Goal: Transaction & Acquisition: Purchase product/service

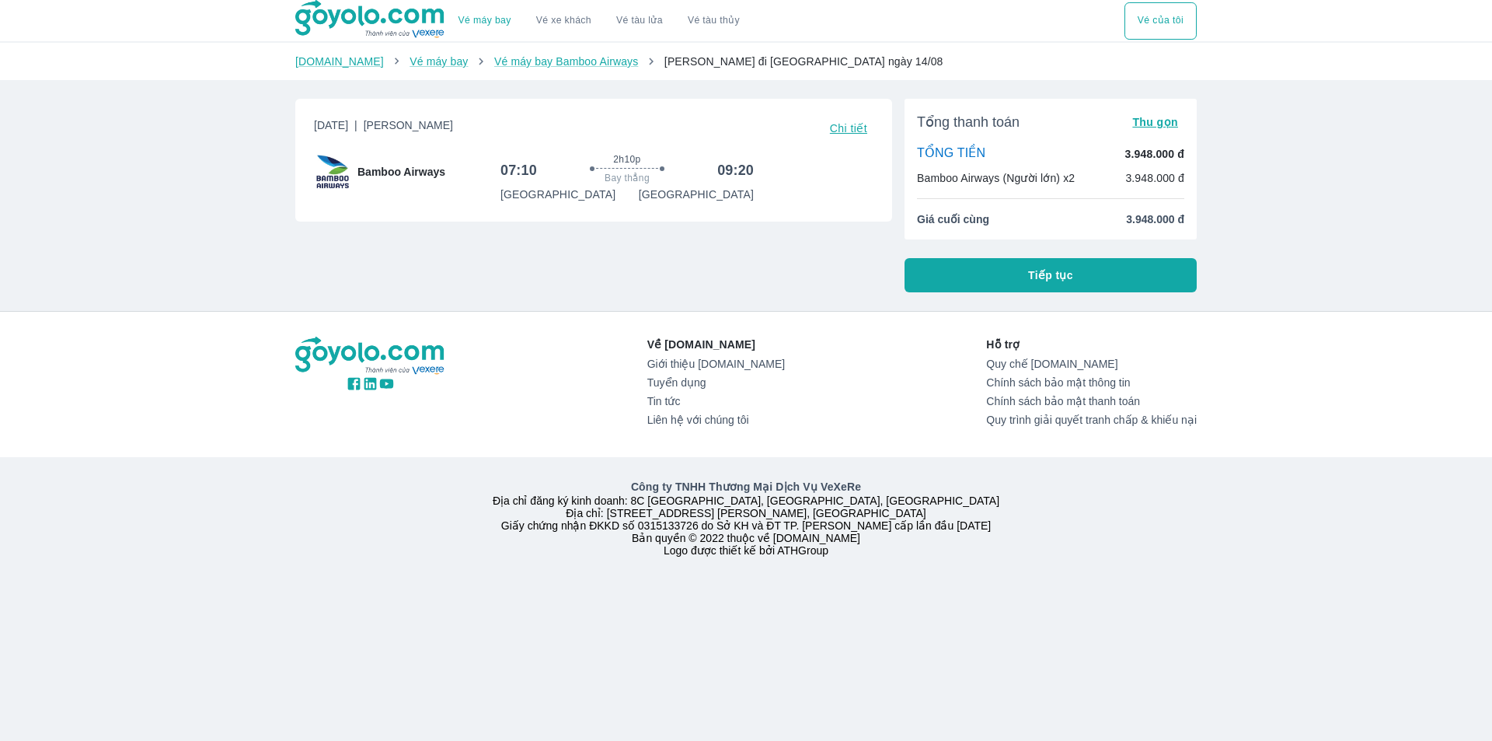
click at [386, 470] on div "Công ty TNHH Thương Mại Dịch Vụ VeXeRe Địa chỉ đăng ký kinh doanh: 8C [GEOGRAPH…" at bounding box center [746, 517] width 1492 height 121
click at [249, 378] on div "Về [DOMAIN_NAME] Giới thiệu [DOMAIN_NAME] Tuyển dụng Tin tức Liên hệ với chúng …" at bounding box center [746, 445] width 1492 height 267
click at [236, 262] on div "Vé máy bay Vé xe khách Vé tàu lửa Vé tàu thủy Vé của tôi [DOMAIN_NAME] Vé máy b…" at bounding box center [746, 370] width 1492 height 741
click at [298, 508] on div "Công ty TNHH Thương Mại Dịch Vụ VeXeRe Địa chỉ đăng ký kinh doanh: 8C [GEOGRAPH…" at bounding box center [746, 518] width 920 height 78
click at [1261, 382] on div "Về [DOMAIN_NAME] Giới thiệu [DOMAIN_NAME] Tuyển dụng Tin tức Liên hệ với chúng …" at bounding box center [746, 445] width 1492 height 267
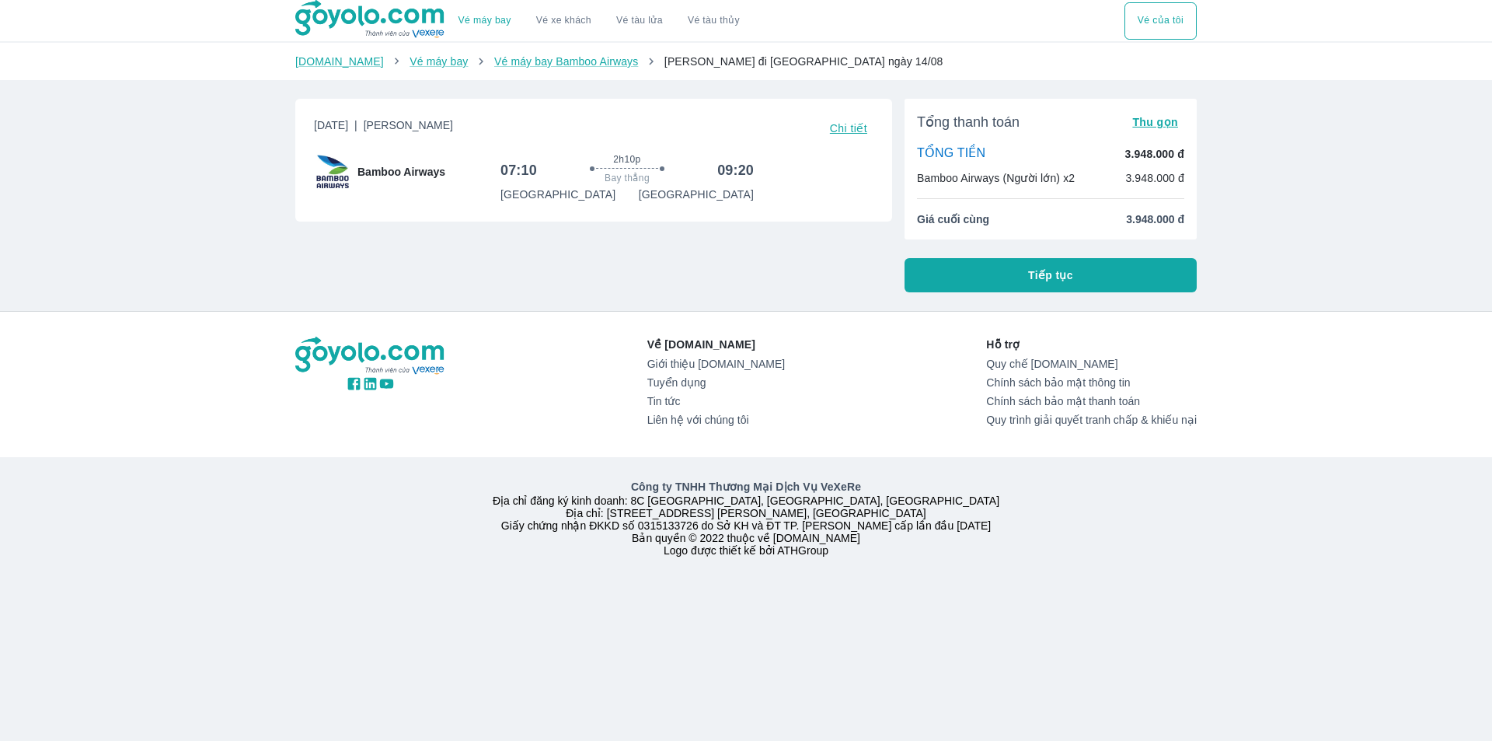
click at [0, 336] on div "Về [DOMAIN_NAME] Giới thiệu [DOMAIN_NAME] Tuyển dụng Tin tức Liên hệ với chúng …" at bounding box center [746, 445] width 1492 height 267
click at [1104, 271] on button "Tiếp tục" at bounding box center [1051, 275] width 292 height 34
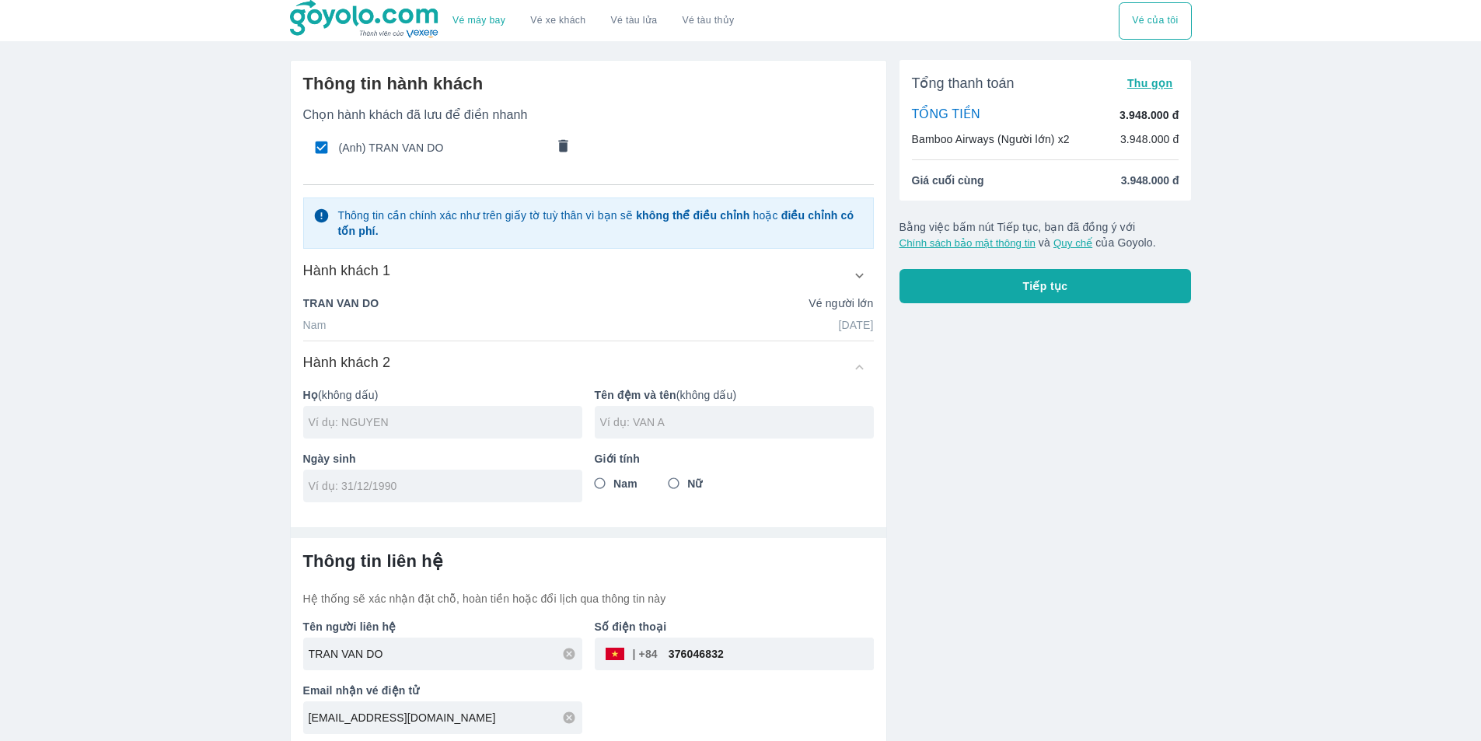
click at [416, 302] on div "TRAN VAN DO Vé người lớn" at bounding box center [588, 303] width 570 height 16
click at [452, 145] on span "(Anh) TRAN VAN DO" at bounding box center [442, 148] width 207 height 16
checkbox input "false"
radio input "false"
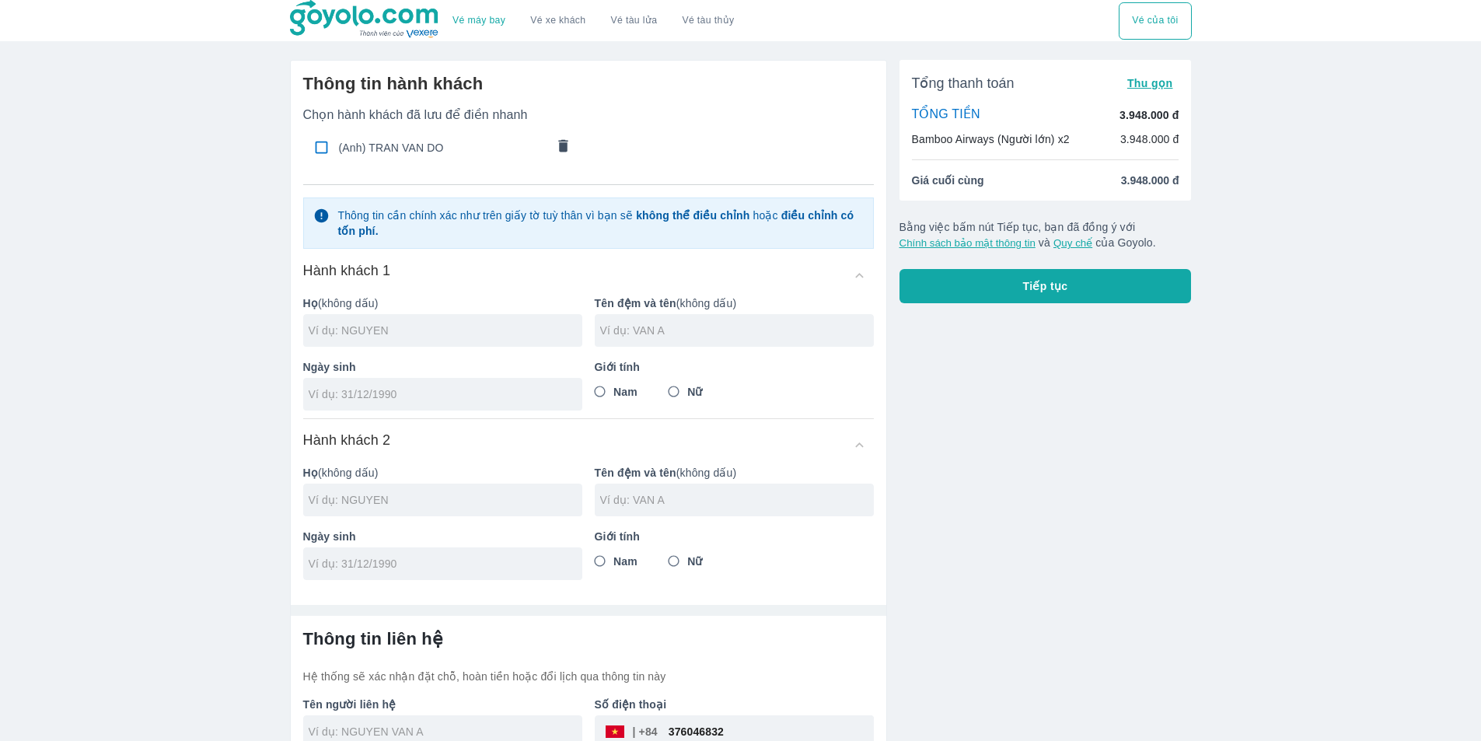
click at [562, 145] on icon "comments" at bounding box center [562, 145] width 9 height 12
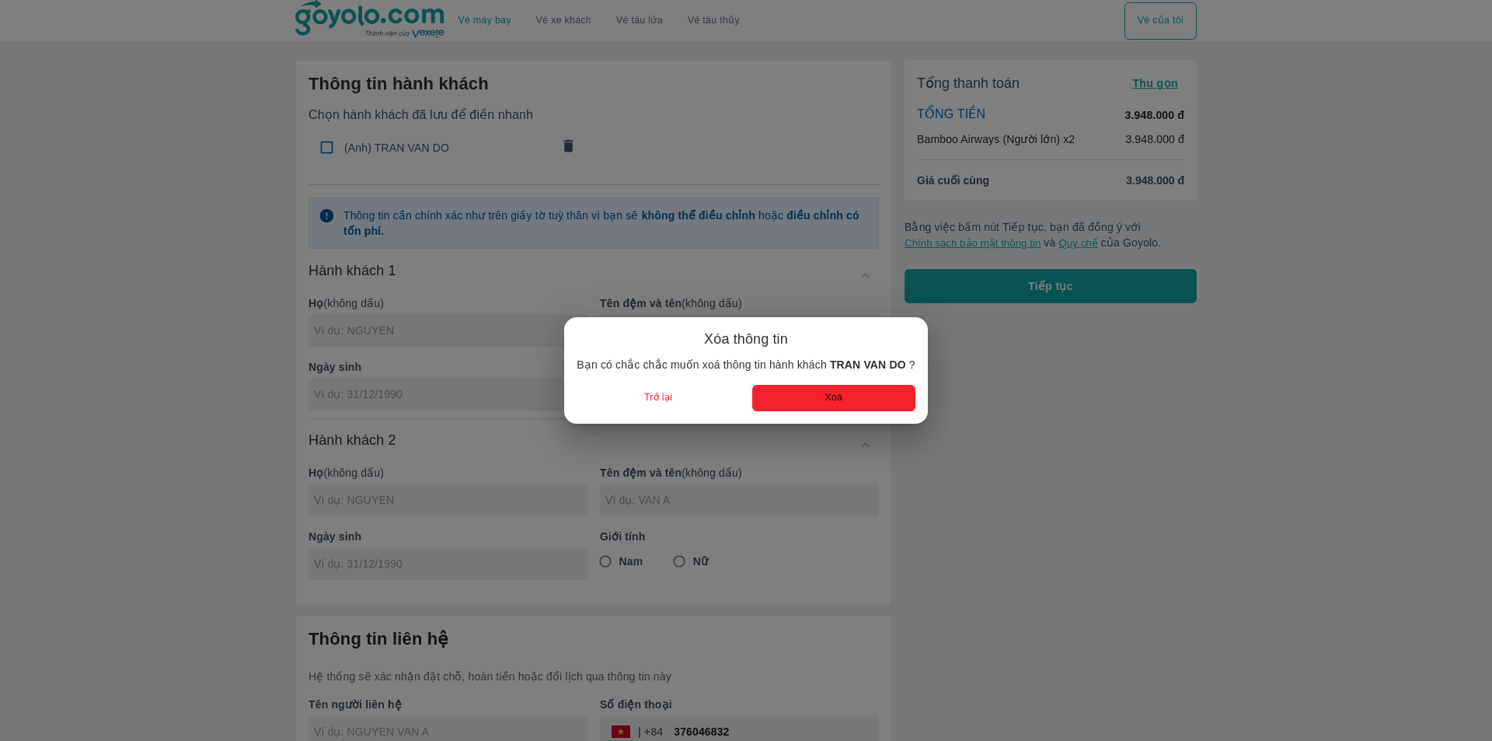
click at [835, 405] on button "Xoá" at bounding box center [833, 398] width 163 height 26
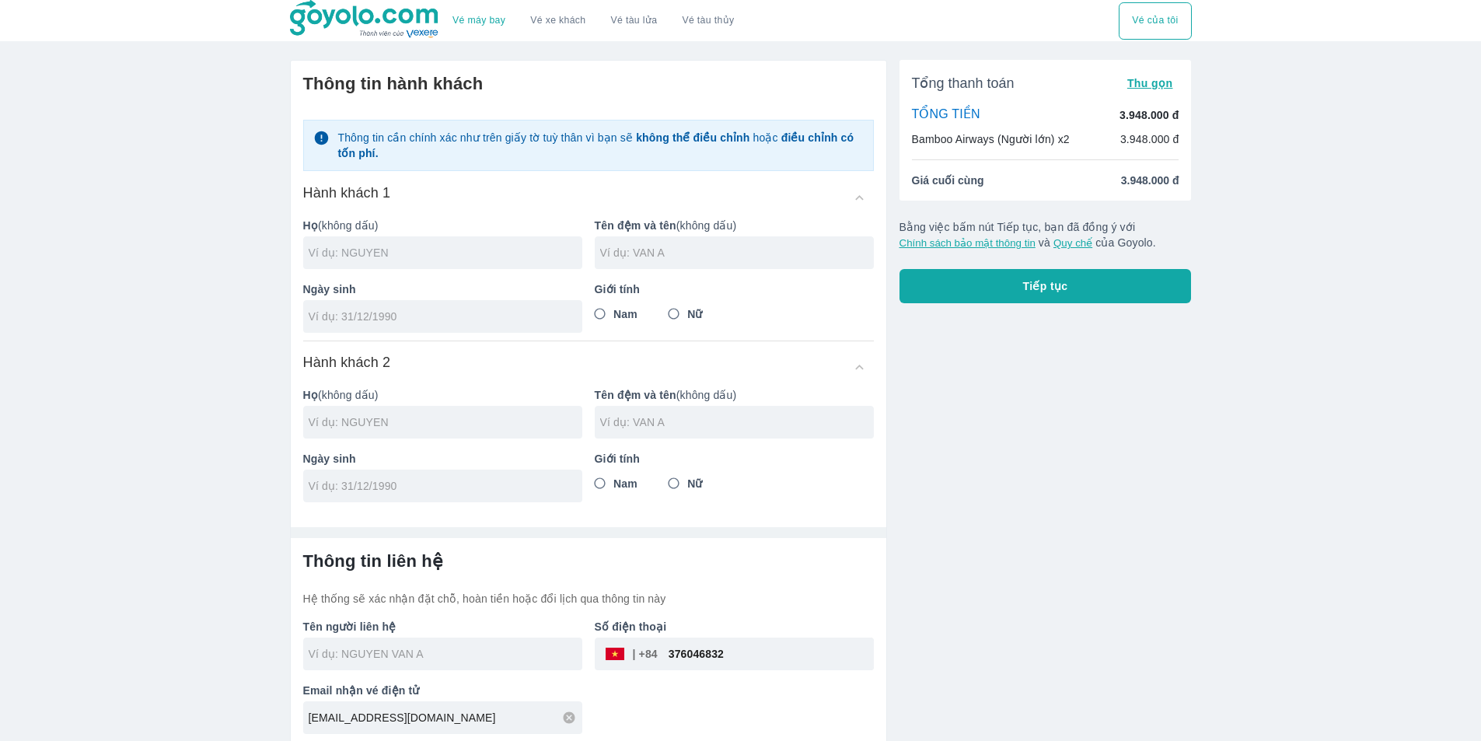
click at [417, 256] on input "text" at bounding box center [446, 253] width 274 height 16
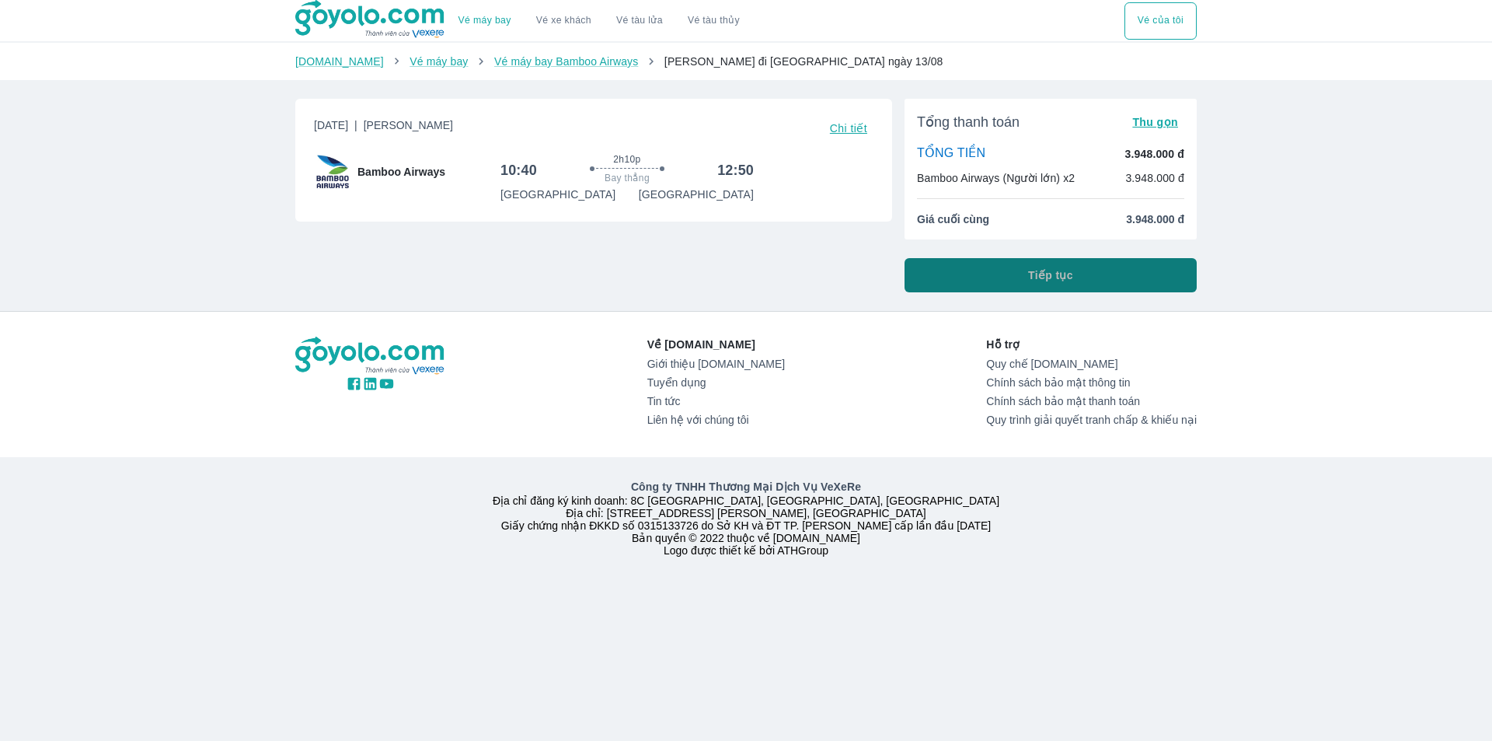
click at [1015, 272] on button "Tiếp tục" at bounding box center [1051, 275] width 292 height 34
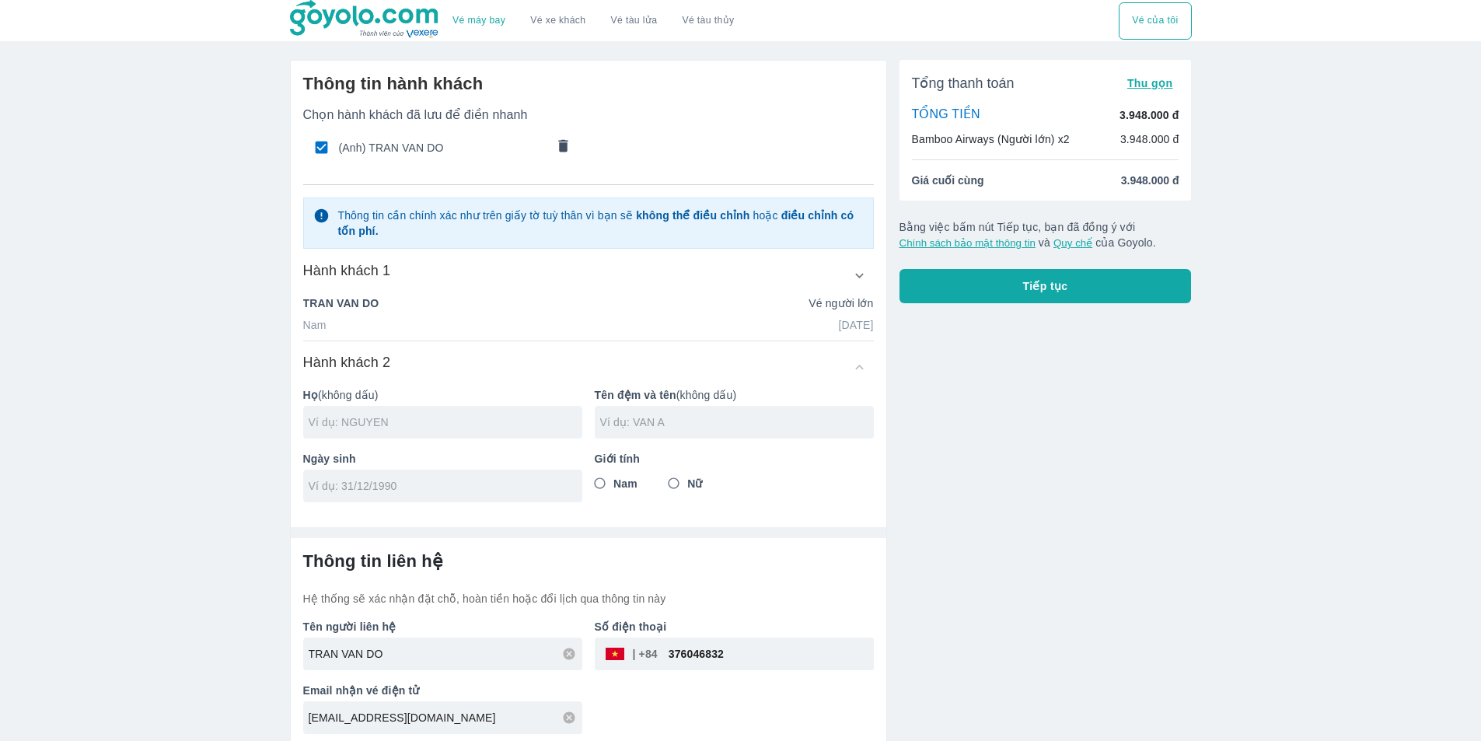
scroll to position [7, 0]
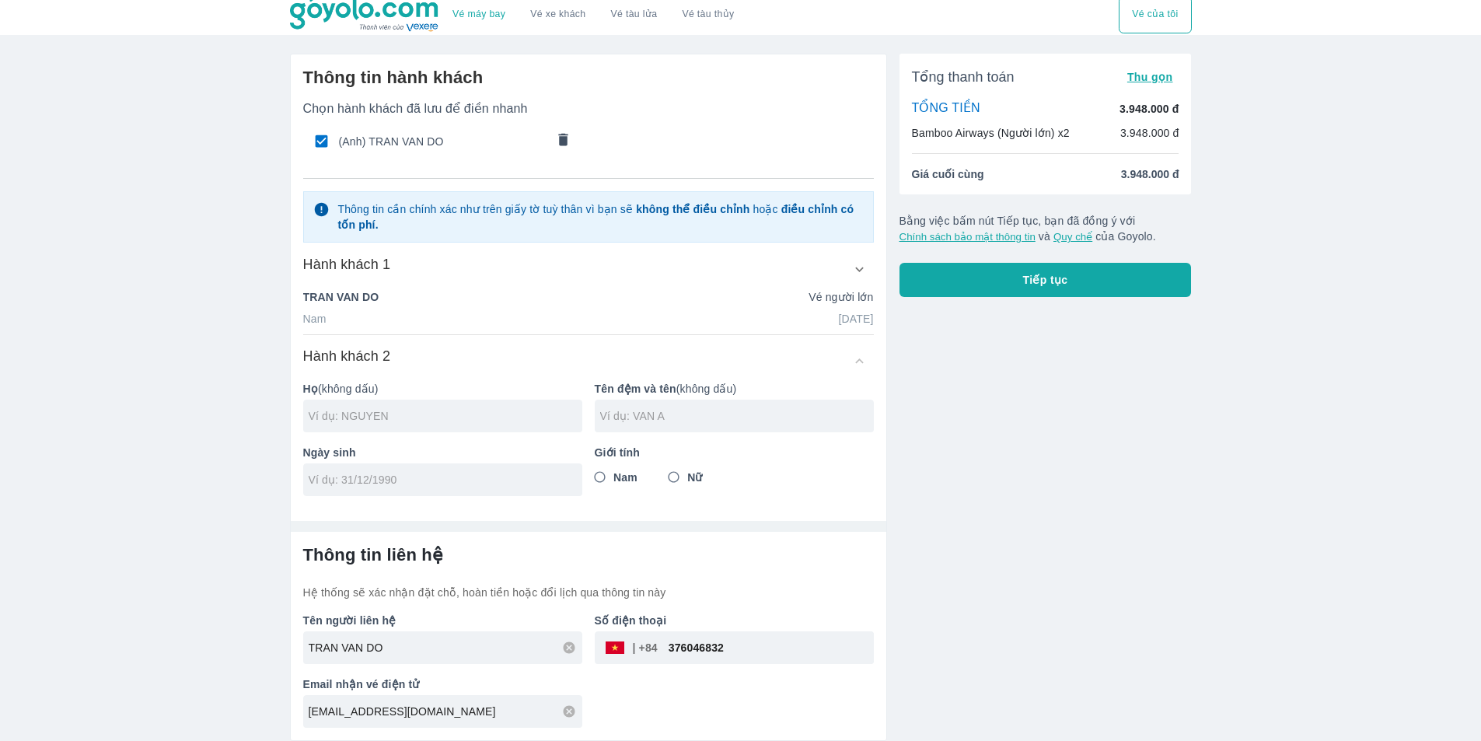
click at [326, 300] on p "TRAN VAN DO" at bounding box center [341, 297] width 76 height 16
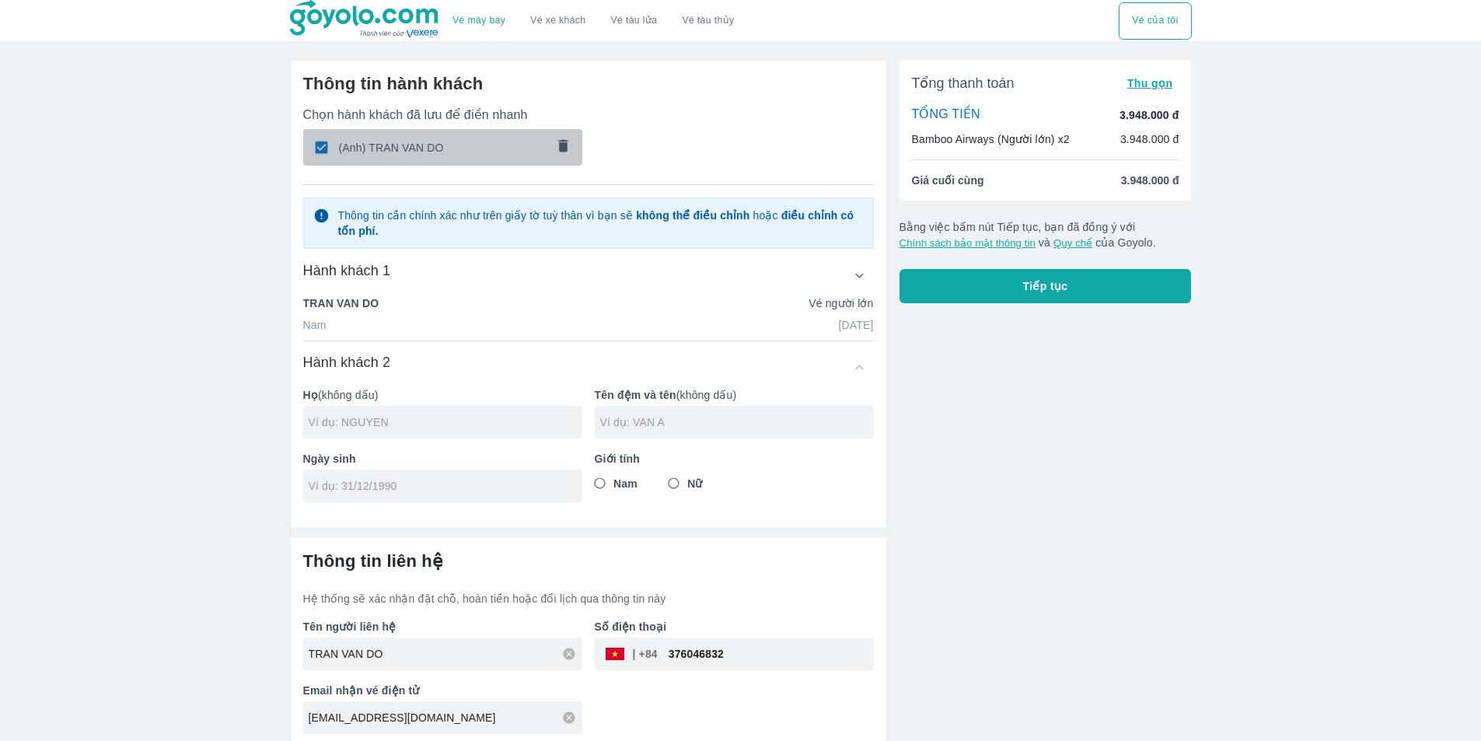
click at [443, 147] on span "(Anh) TRAN VAN DO" at bounding box center [442, 148] width 207 height 16
checkbox input "false"
radio input "false"
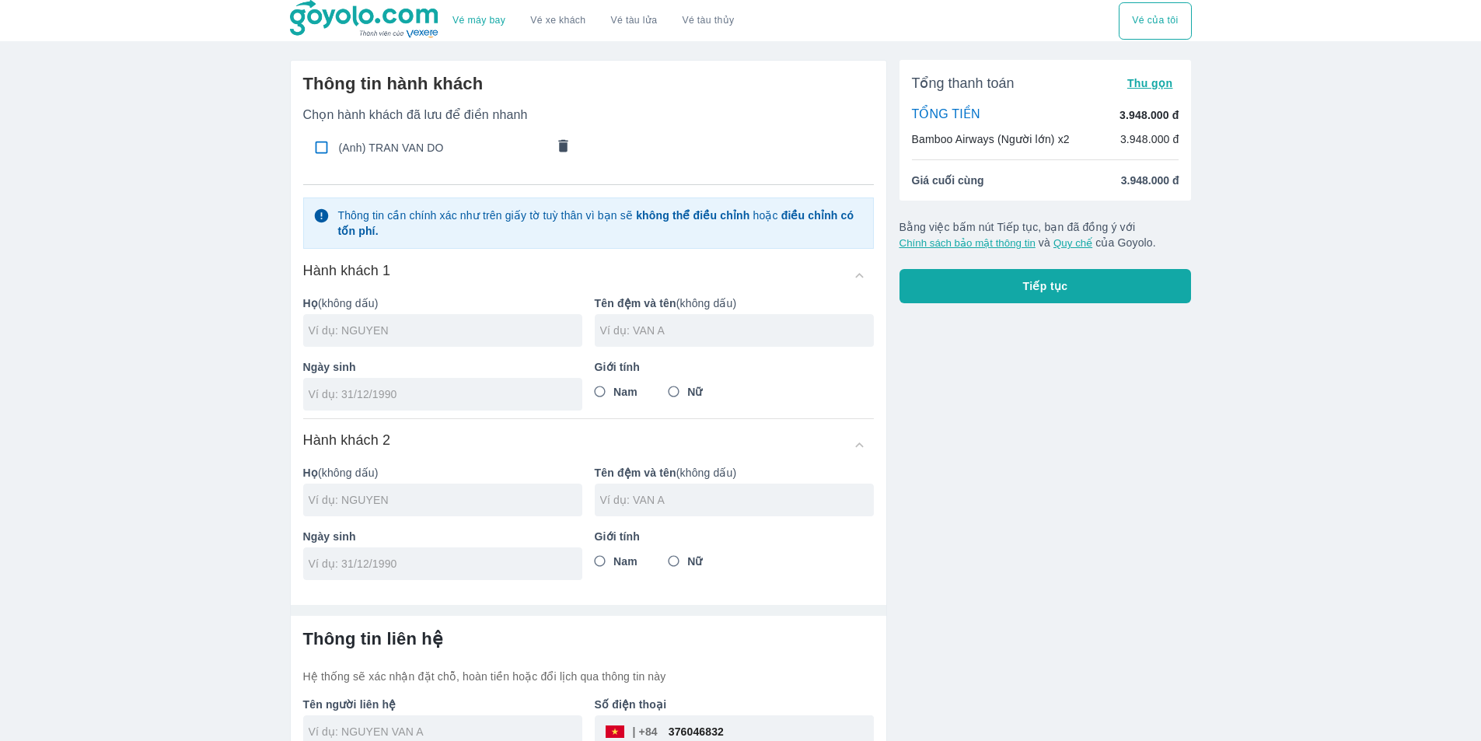
click at [456, 148] on span "(Anh) TRAN VAN DO" at bounding box center [442, 148] width 207 height 16
checkbox input "true"
type input "TRAN"
type input "VAN DO"
type input "[DATE]"
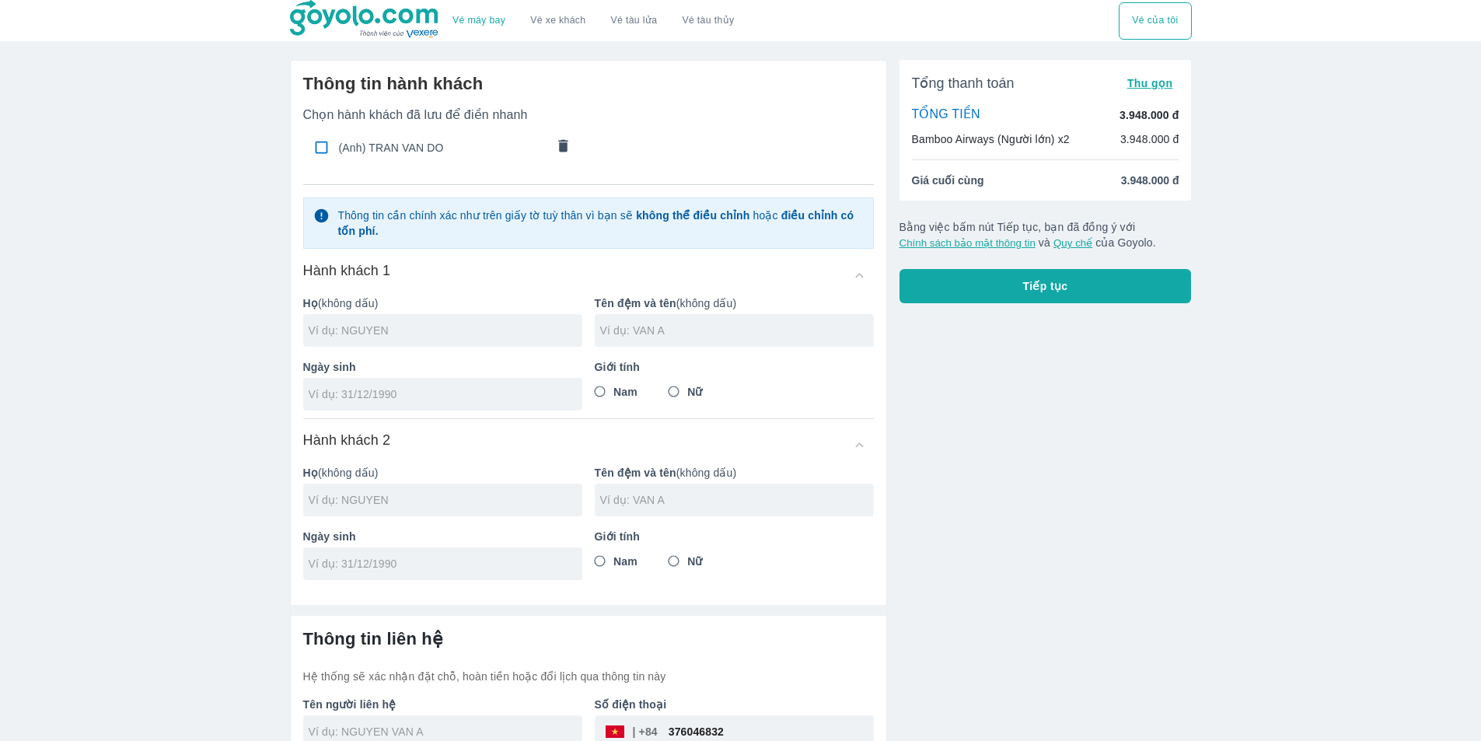
radio input "true"
type input "TRAN VAN DO"
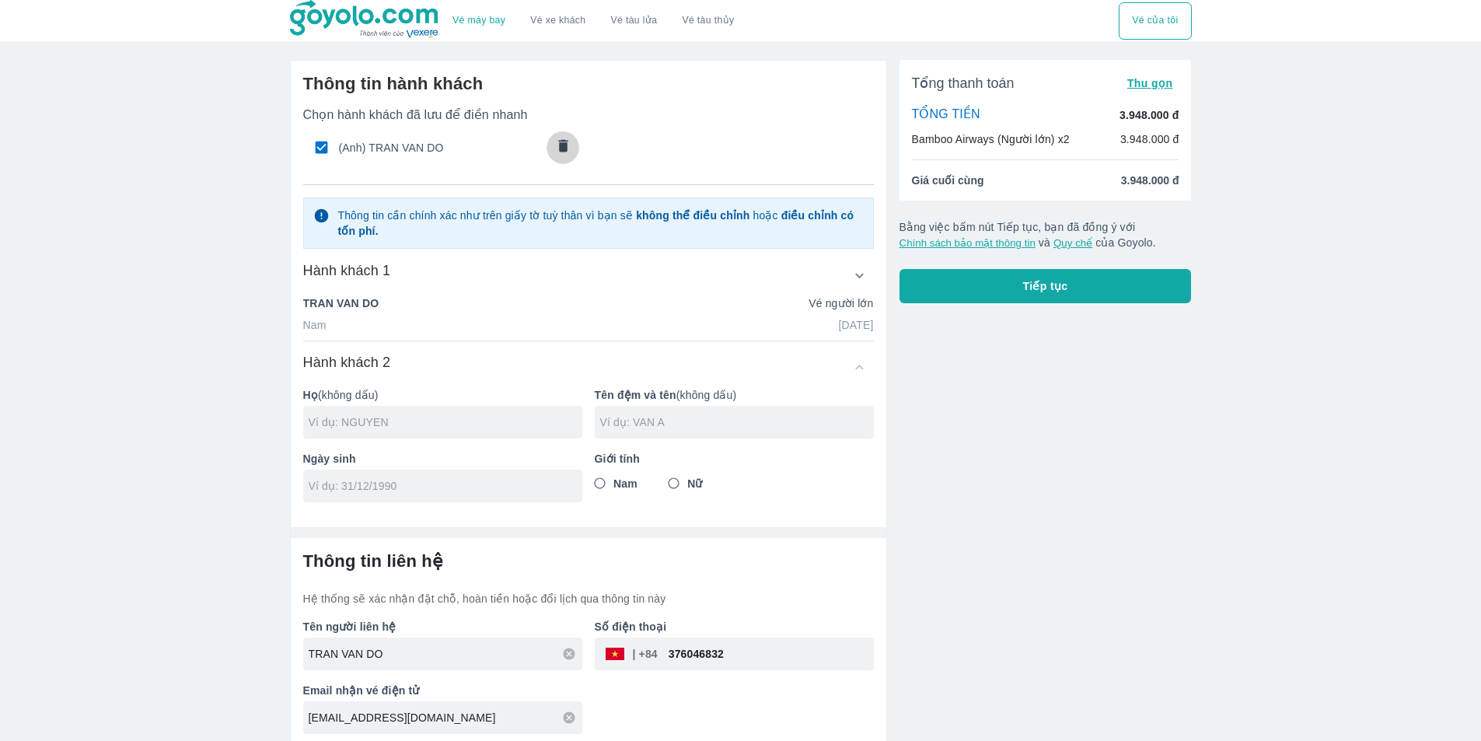
click at [560, 144] on icon "comments" at bounding box center [562, 145] width 9 height 12
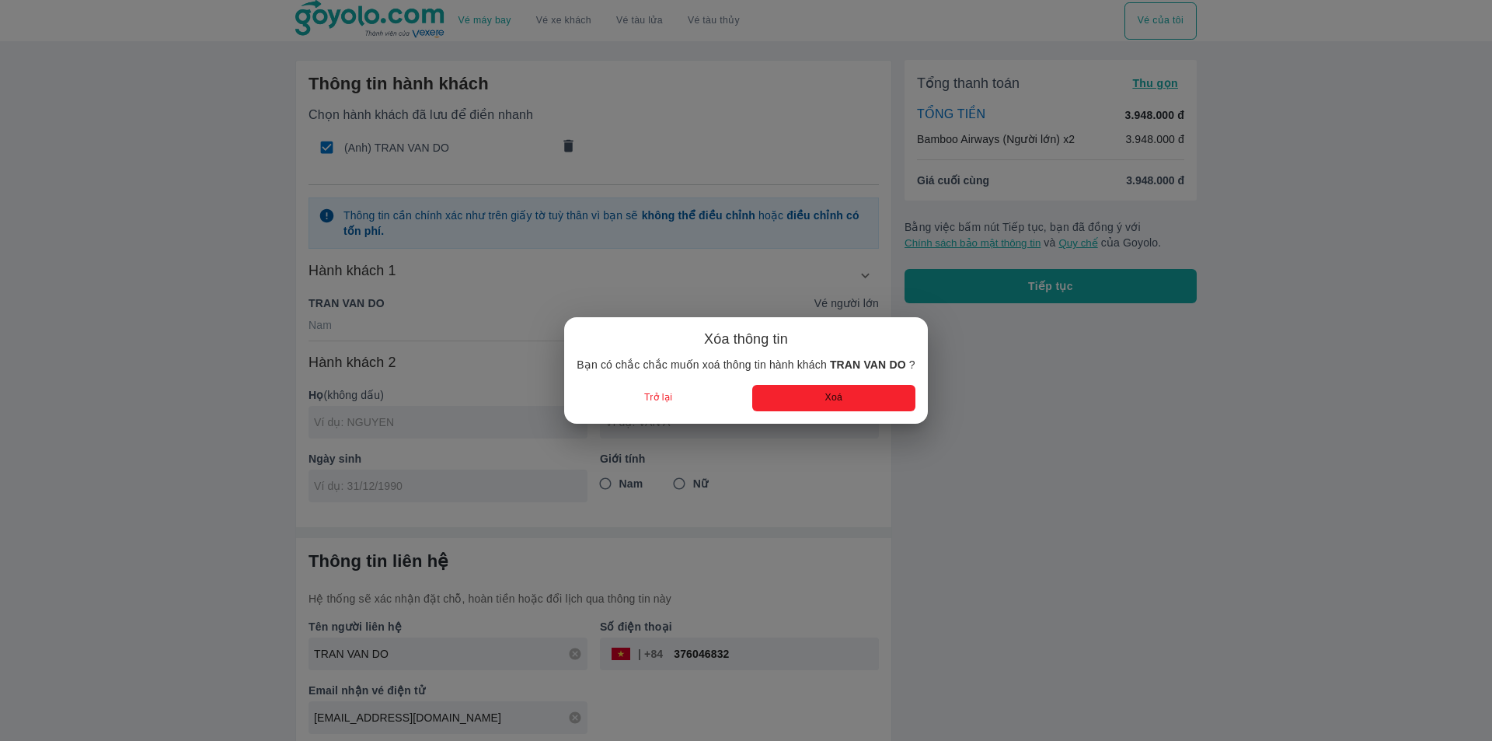
click at [783, 399] on button "Xoá" at bounding box center [833, 398] width 163 height 26
radio input "false"
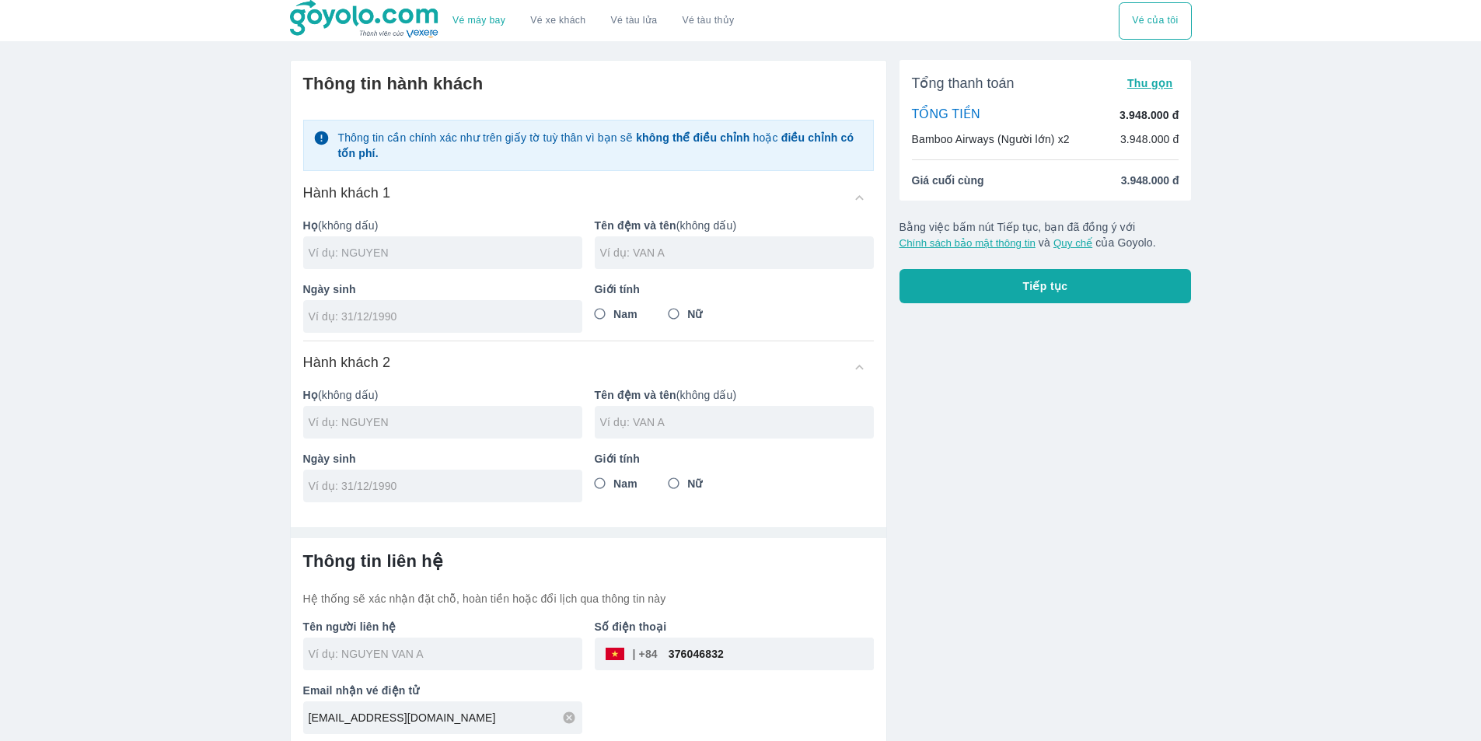
click at [444, 249] on input "text" at bounding box center [446, 253] width 274 height 16
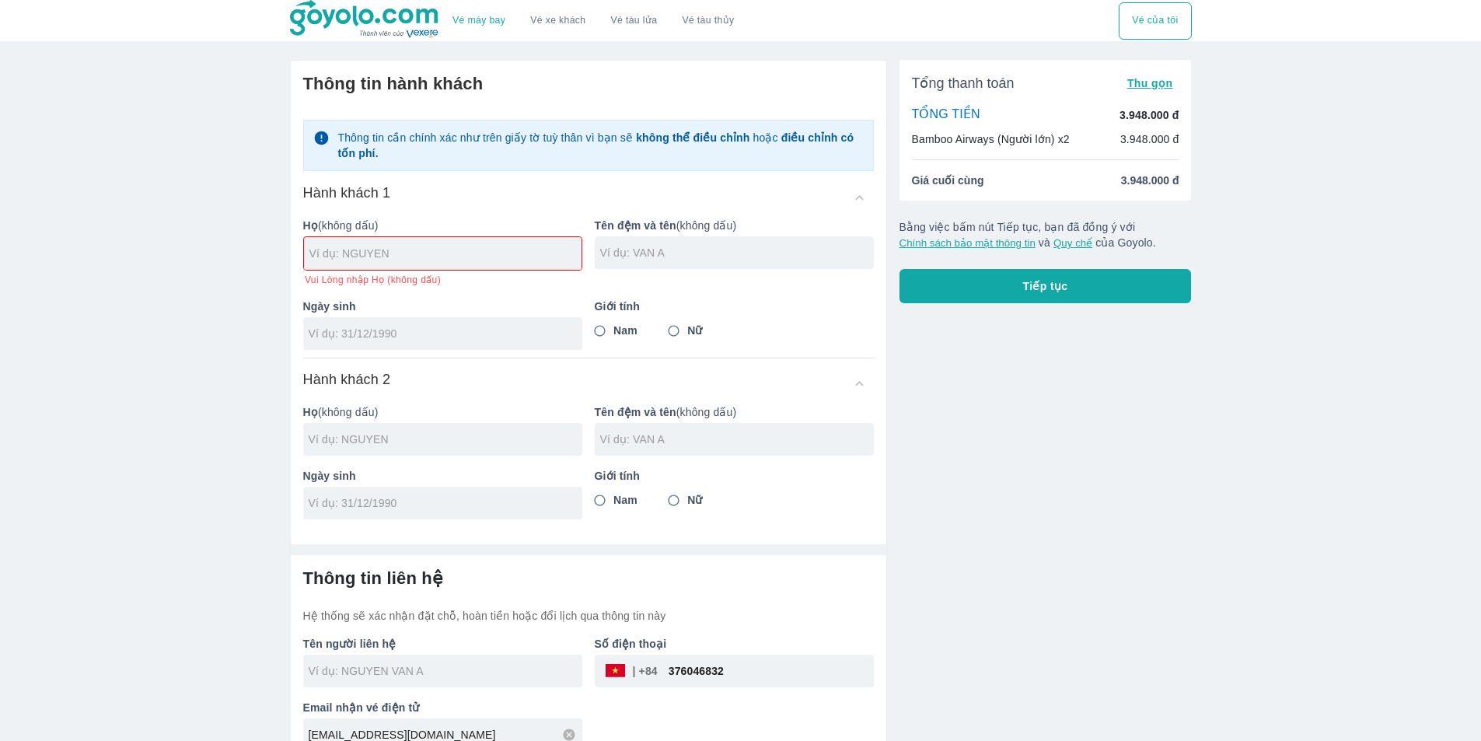
click at [245, 378] on div "Vé máy bay Vé xe khách Vé tàu lửa Vé tàu thủy Vé của tôi Thông tin hành khách T…" at bounding box center [740, 382] width 1481 height 764
click at [242, 379] on div "Vé máy bay Vé xe khách Vé tàu lửa Vé tàu thủy Vé của tôi Thông tin hành khách T…" at bounding box center [740, 382] width 1481 height 764
